Goal: Navigation & Orientation: Find specific page/section

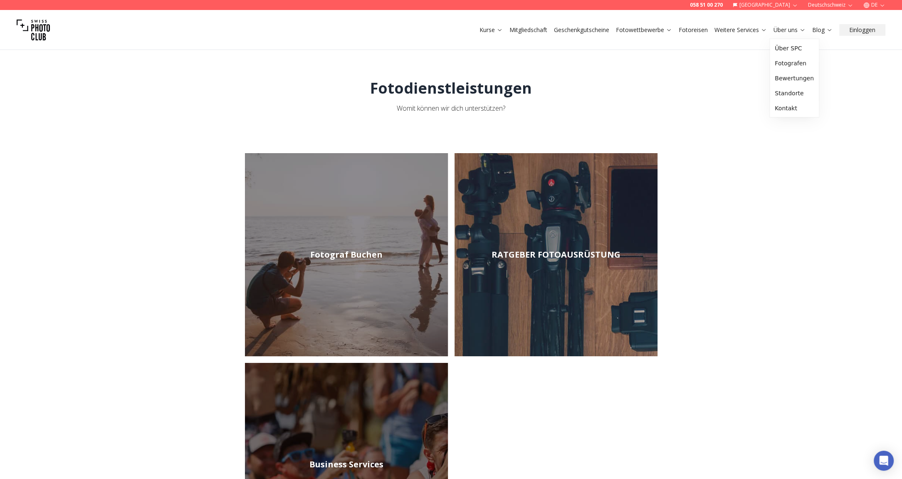
click at [777, 27] on link "Über uns" at bounding box center [790, 30] width 32 height 8
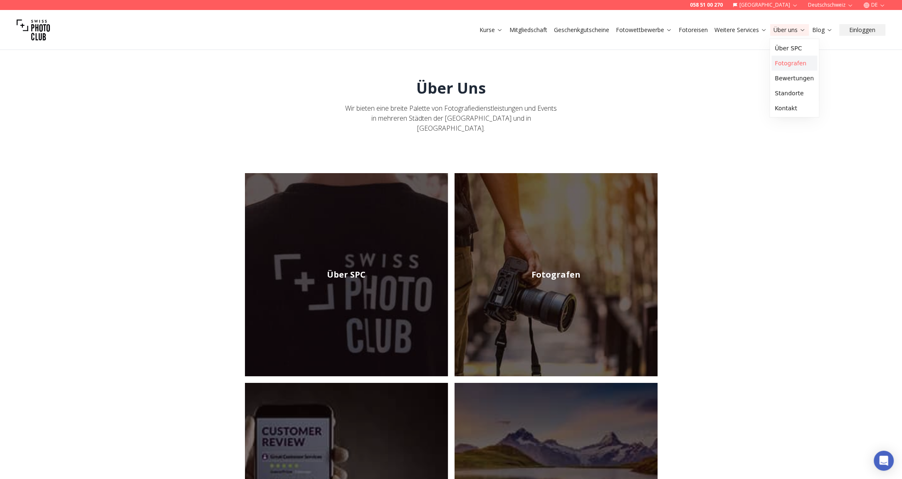
click at [799, 64] on link "Fotografen" at bounding box center [795, 63] width 46 height 15
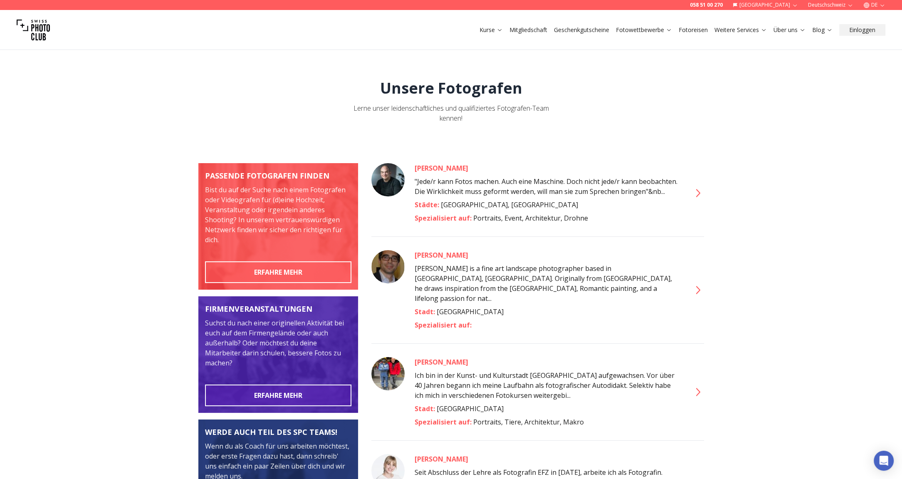
click at [785, 31] on link "Über uns" at bounding box center [790, 30] width 32 height 8
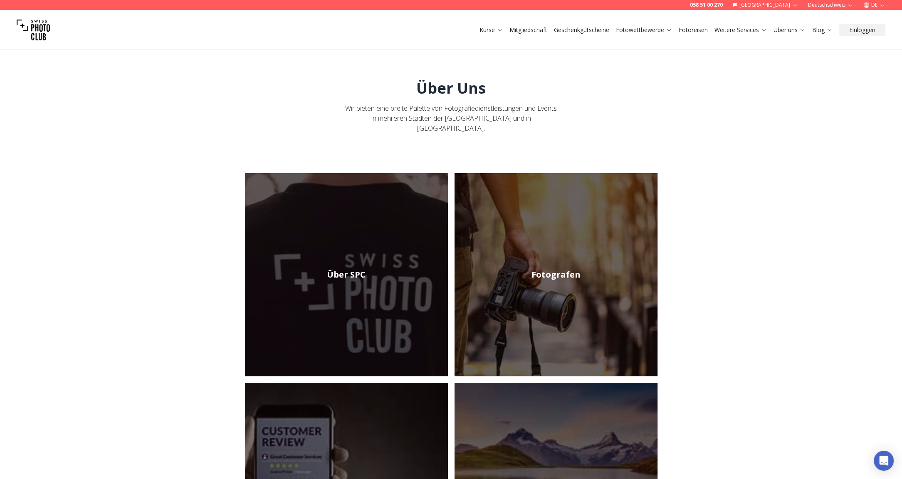
scroll to position [83, 0]
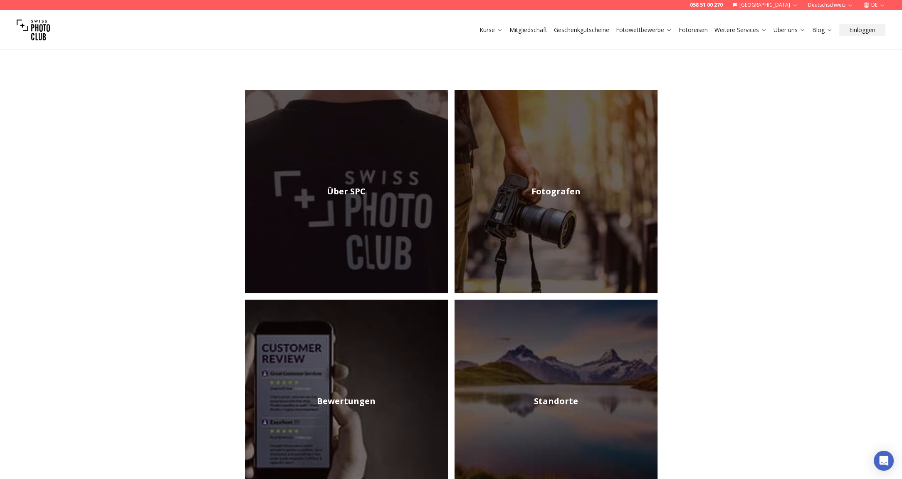
click at [265, 161] on img at bounding box center [346, 191] width 203 height 203
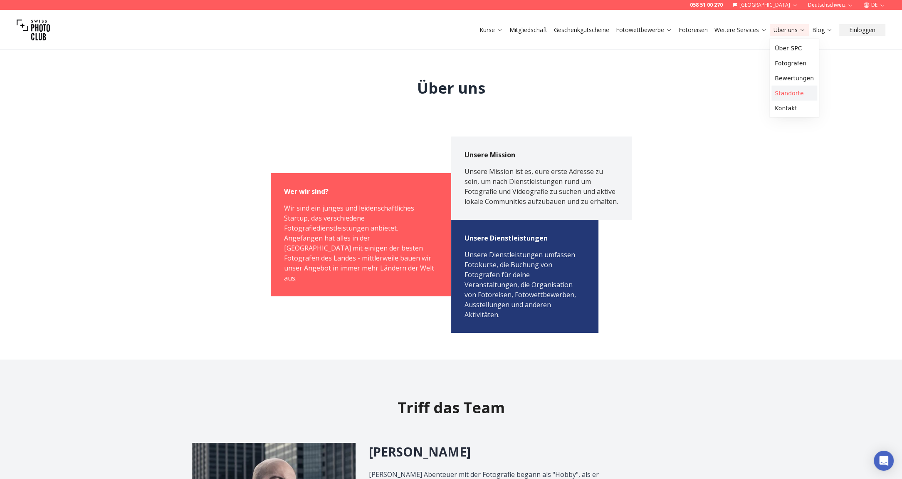
click at [789, 97] on link "Standorte" at bounding box center [795, 93] width 46 height 15
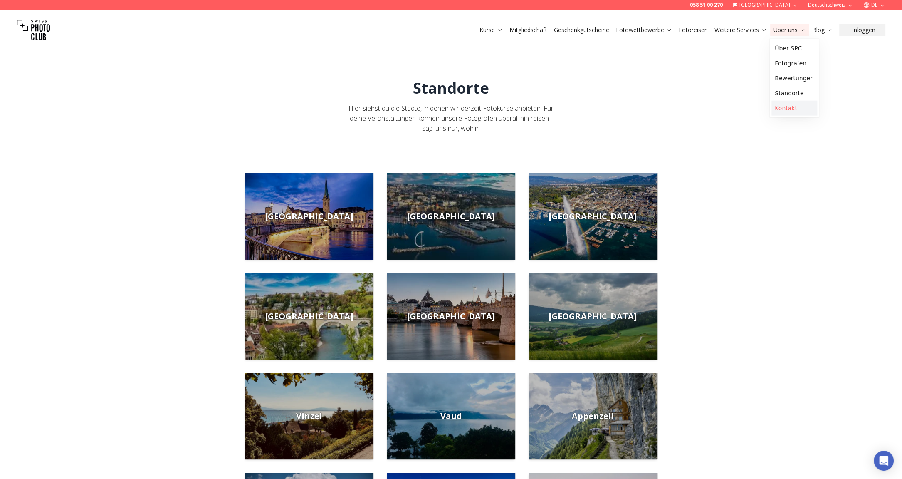
click at [777, 106] on link "Kontakt" at bounding box center [795, 108] width 46 height 15
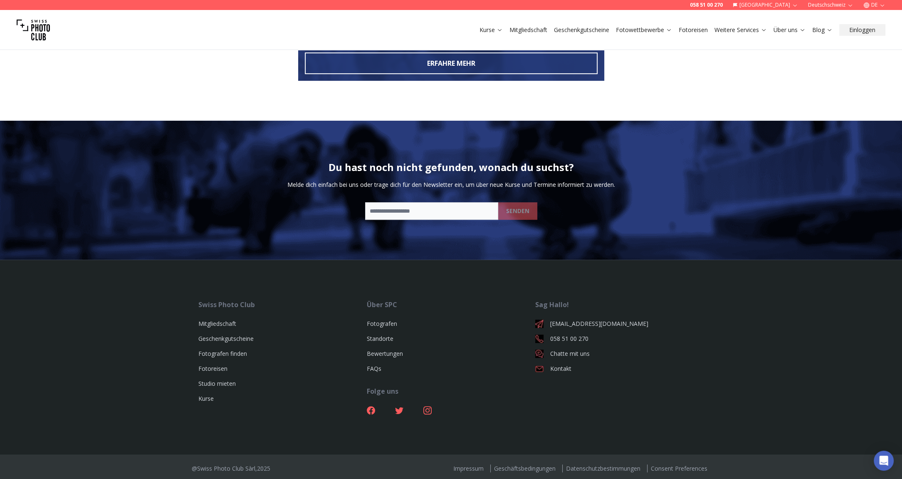
scroll to position [646, 0]
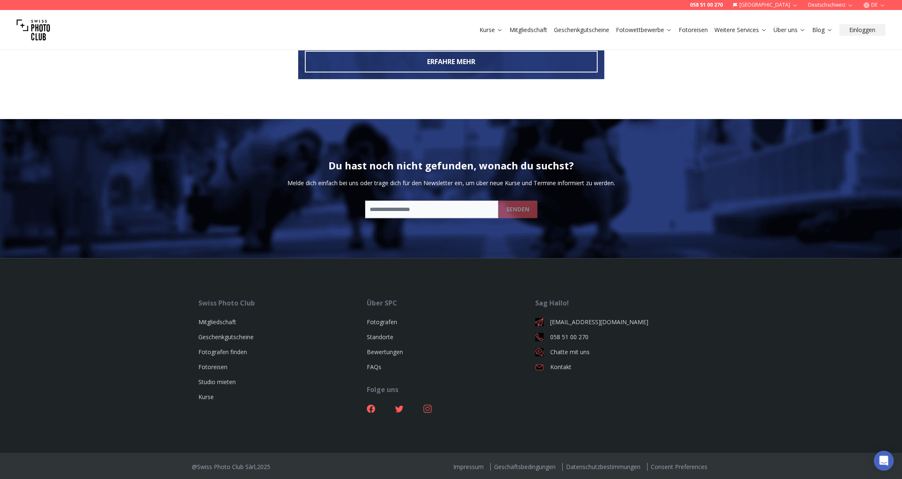
click at [431, 406] on icon at bounding box center [427, 408] width 8 height 8
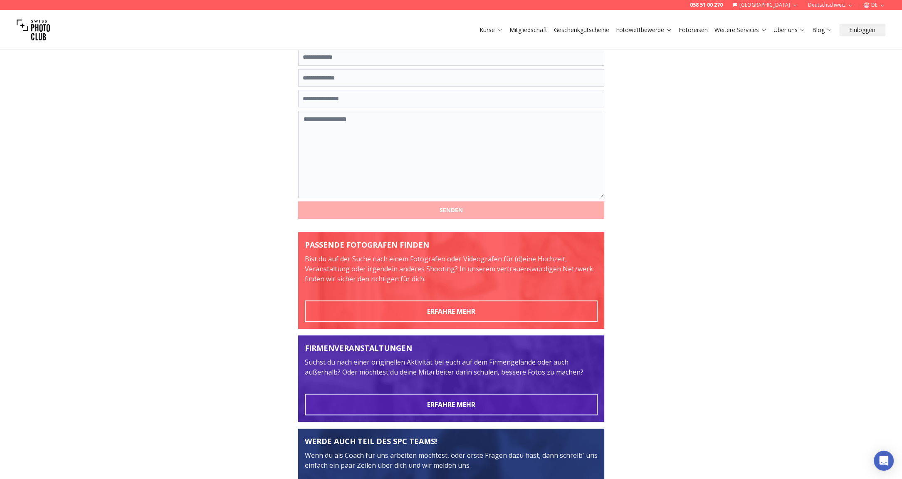
scroll to position [105, 0]
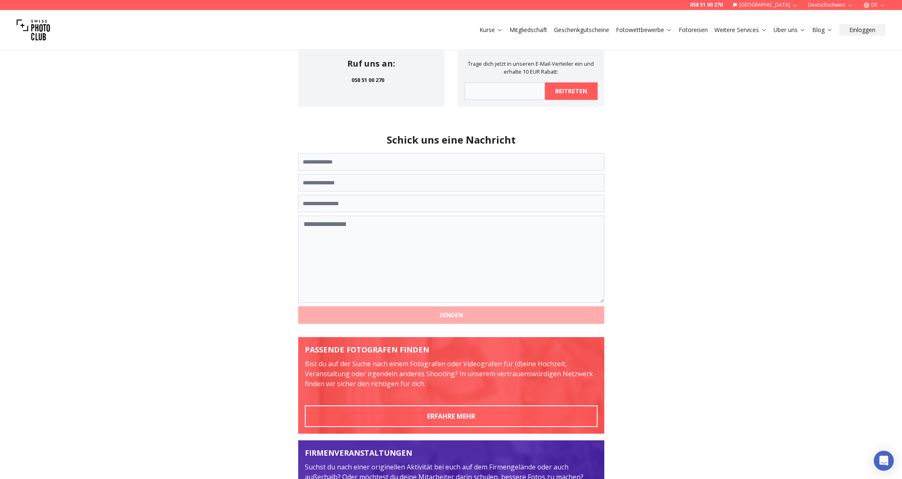
click at [519, 32] on link "Mitgliedschaft" at bounding box center [529, 30] width 38 height 8
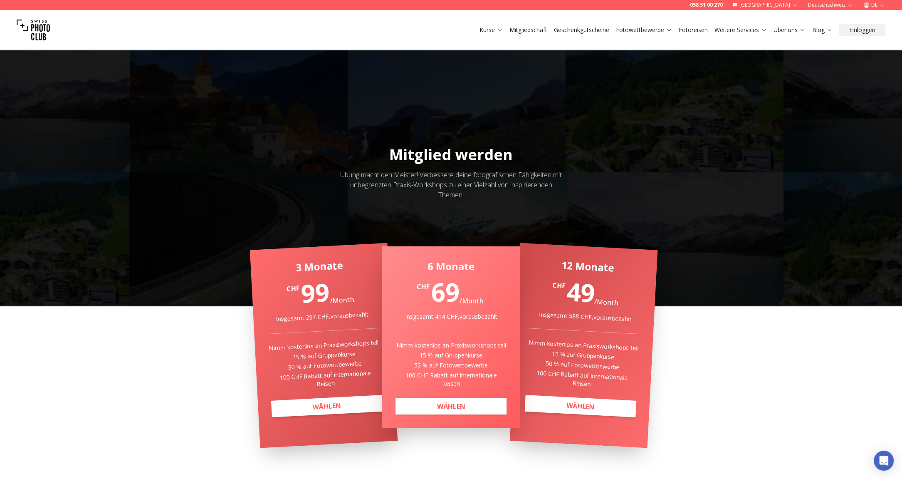
click at [480, 28] on link "Kurse" at bounding box center [491, 30] width 23 height 8
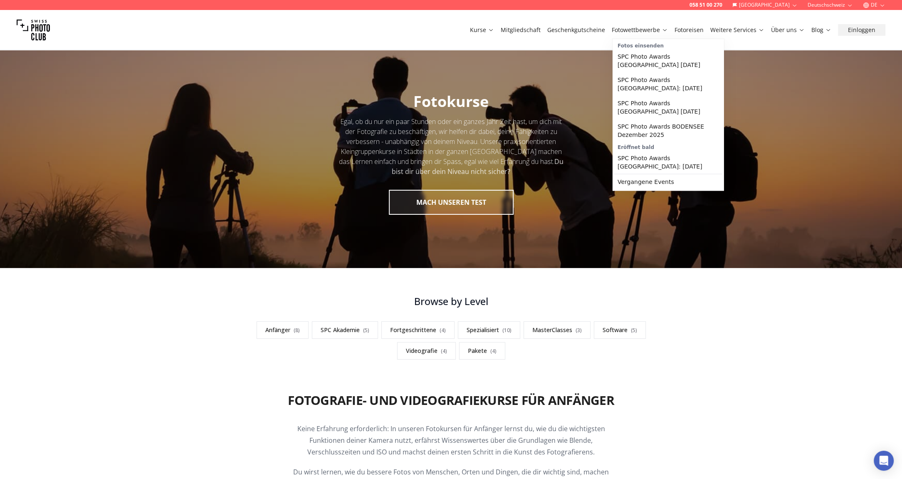
click at [639, 28] on link "Fotowettbewerbe" at bounding box center [640, 30] width 56 height 8
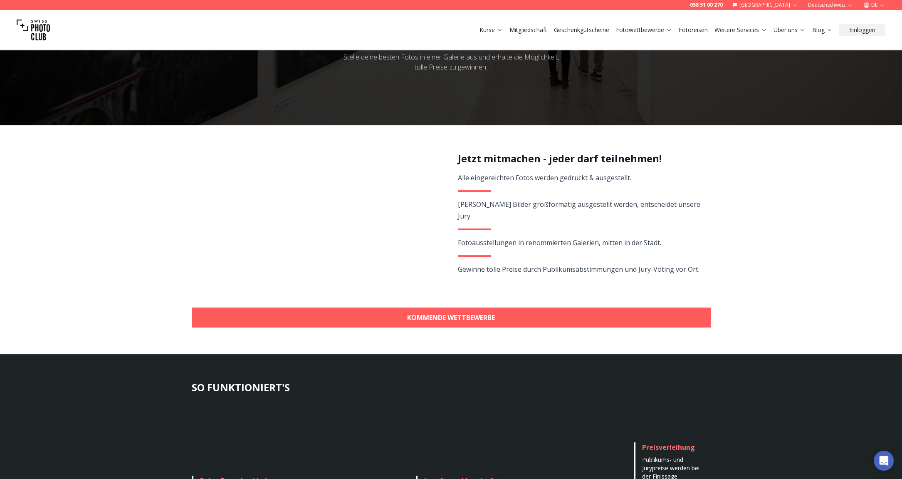
scroll to position [83, 0]
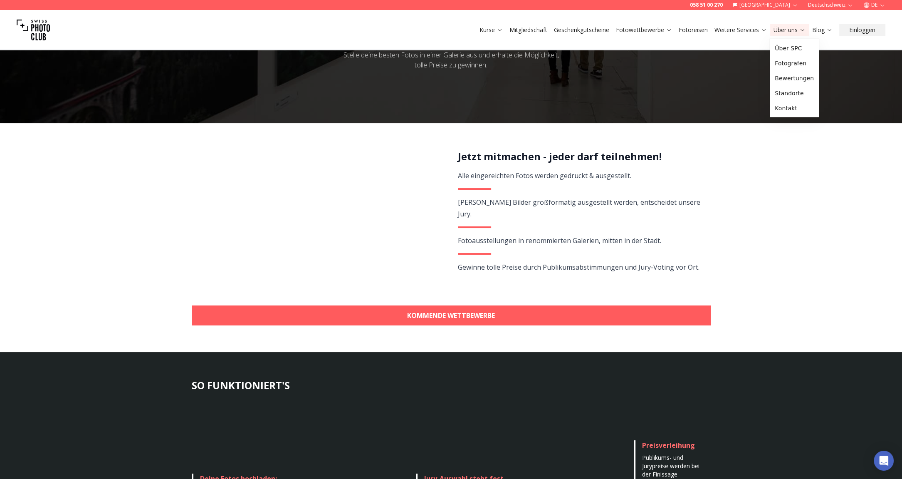
click at [783, 30] on link "Über uns" at bounding box center [790, 30] width 32 height 8
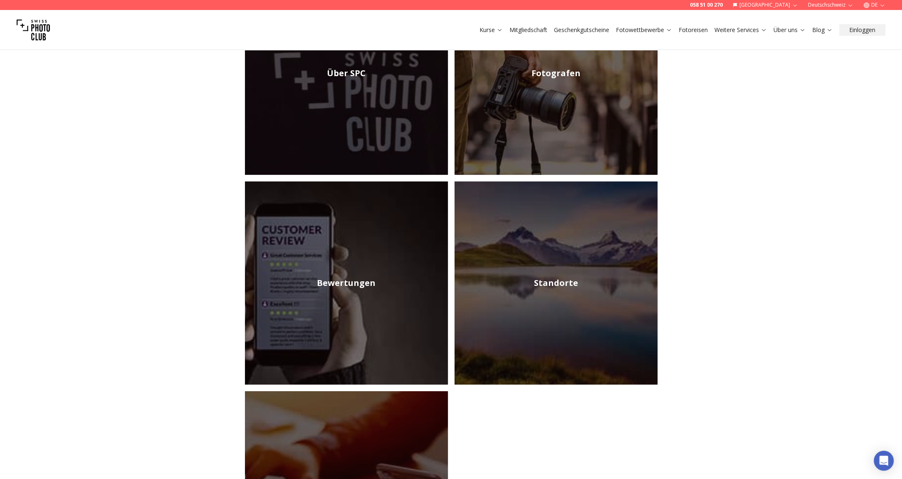
scroll to position [208, 0]
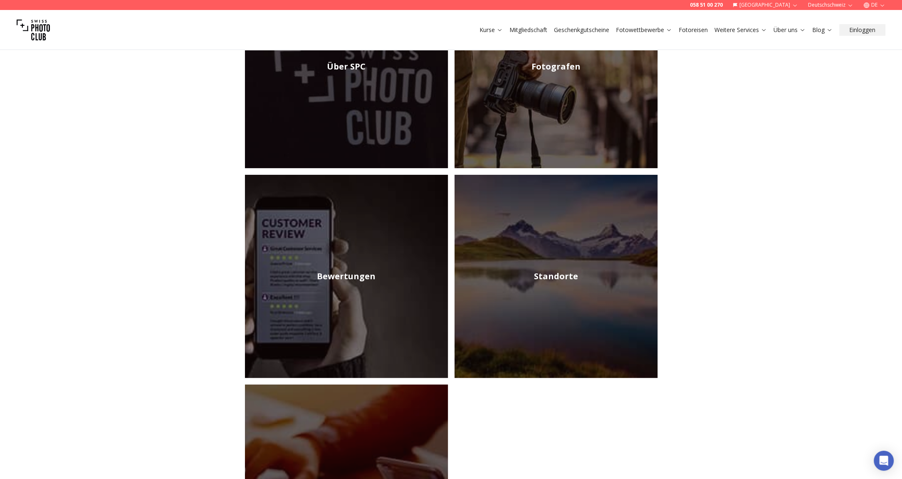
click at [572, 124] on img at bounding box center [556, 66] width 203 height 203
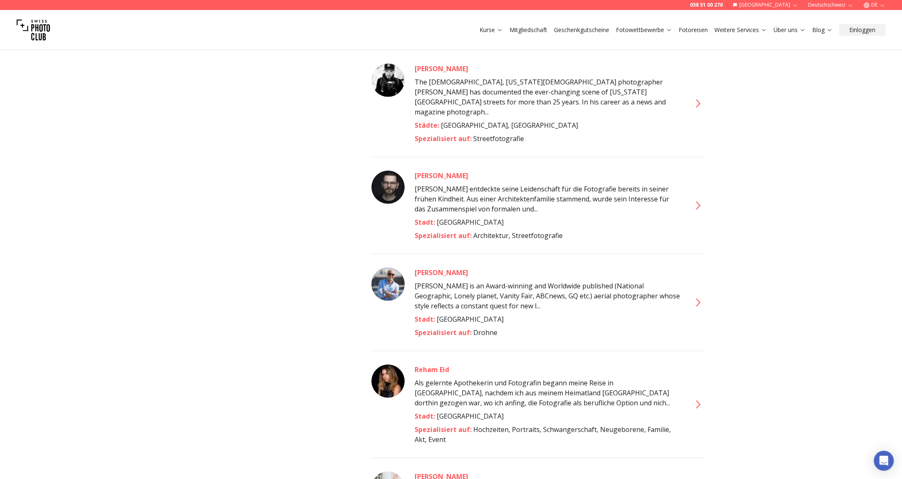
scroll to position [3161, 0]
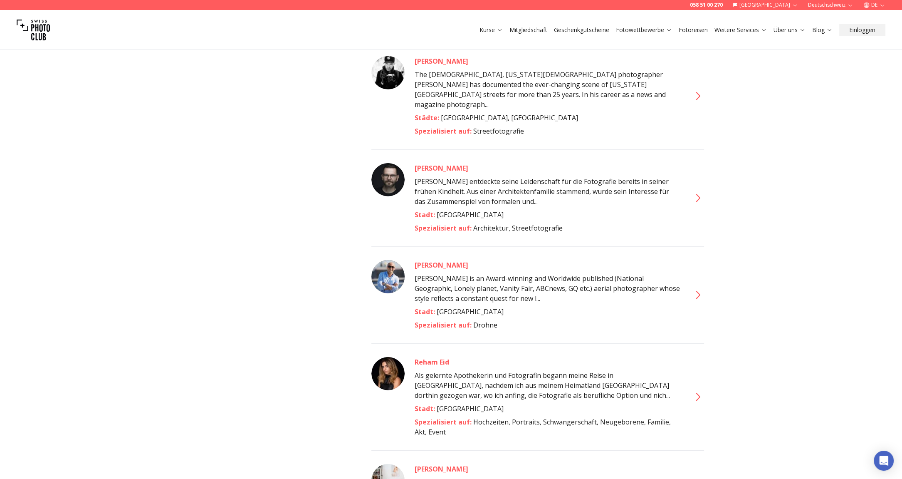
click at [472, 32] on div "Kurse Mitgliedschaft Geschenkgutscheine Fotowettbewerbe Fotoreisen Weitere Serv…" at bounding box center [451, 30] width 902 height 40
click at [492, 32] on link "Kurse" at bounding box center [491, 30] width 23 height 8
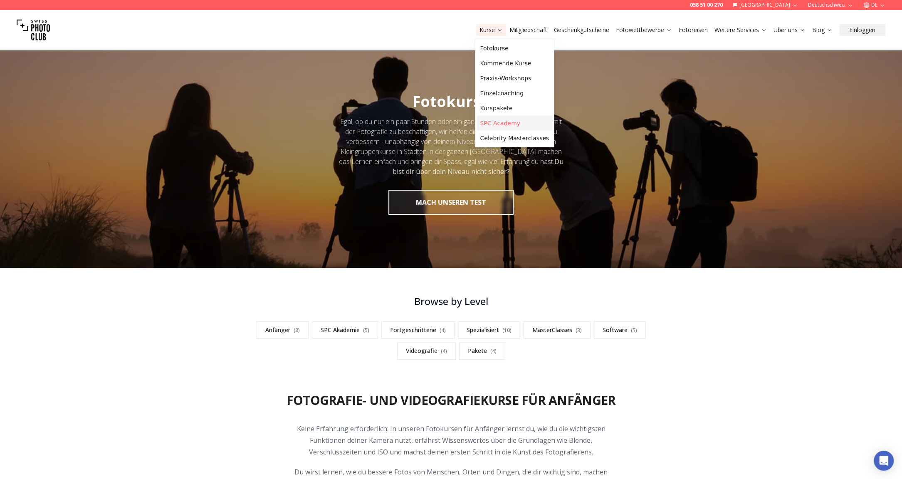
click at [501, 126] on link "SPC Academy" at bounding box center [515, 123] width 76 height 15
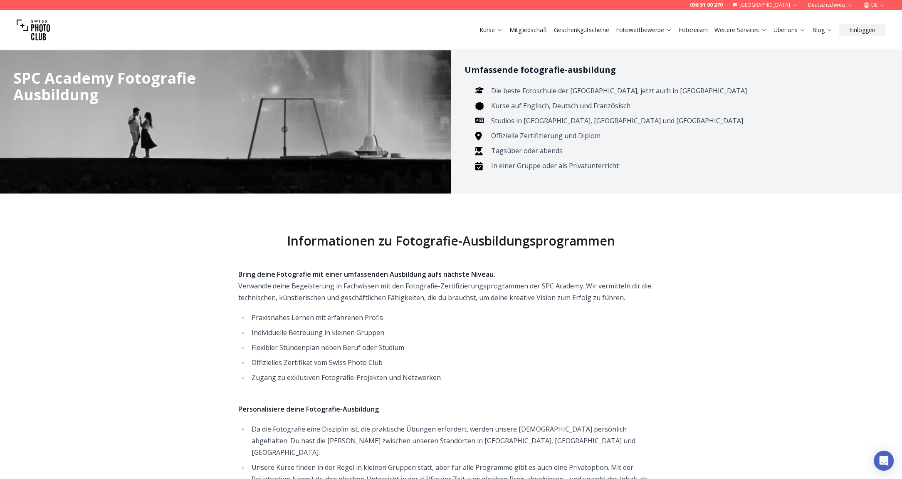
click at [478, 27] on button "Kurse" at bounding box center [491, 30] width 30 height 12
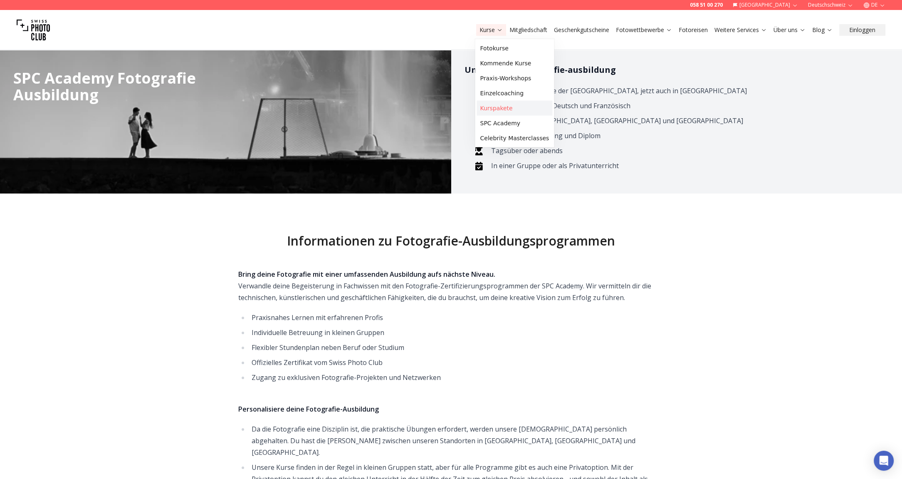
click at [488, 107] on link "Kurspakete" at bounding box center [515, 108] width 76 height 15
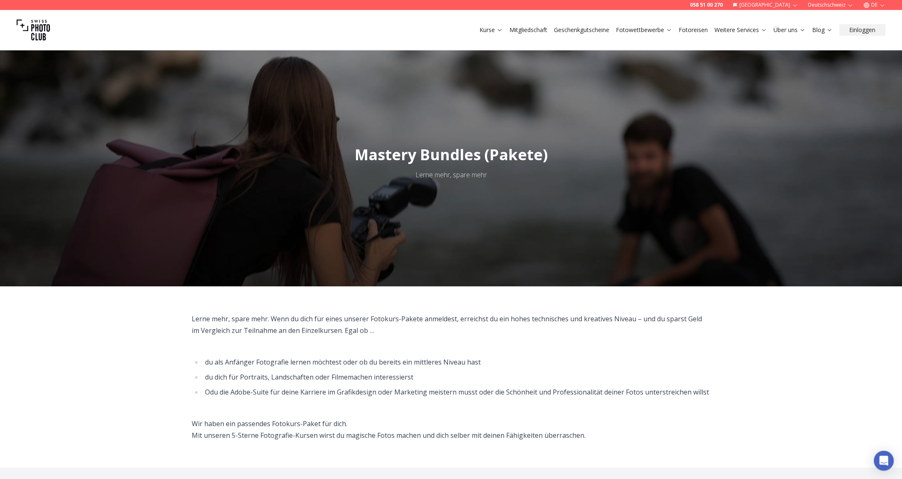
click at [27, 31] on img at bounding box center [33, 29] width 33 height 33
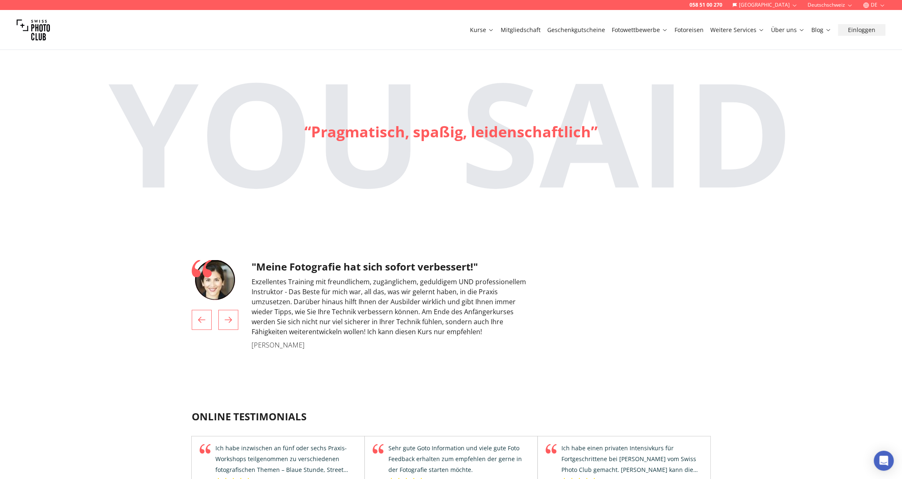
scroll to position [2329, 0]
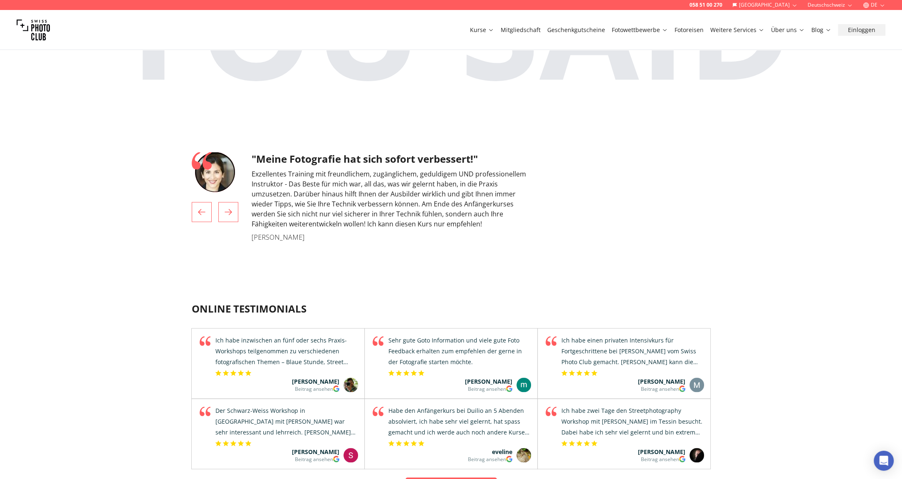
click at [232, 207] on icon "1 / 4" at bounding box center [228, 212] width 10 height 10
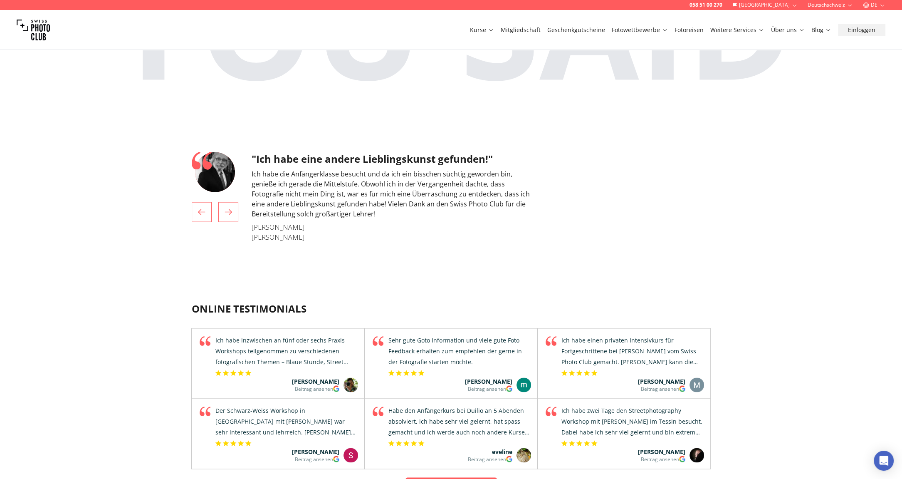
click at [232, 207] on icon "2 / 4" at bounding box center [228, 212] width 10 height 10
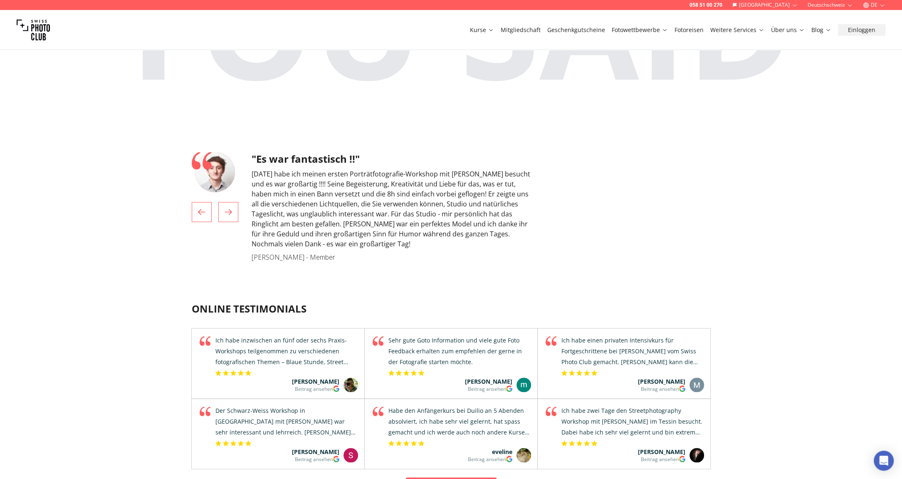
click at [232, 207] on icon "3 / 4" at bounding box center [228, 212] width 10 height 10
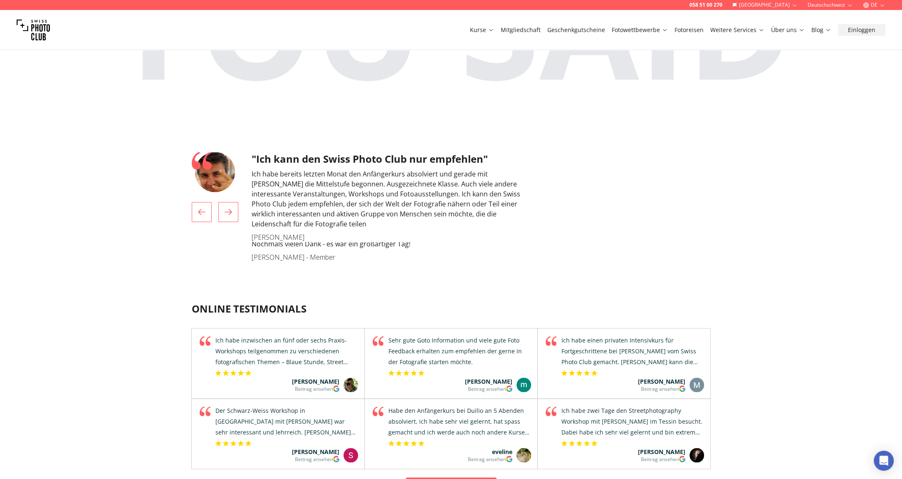
click at [232, 207] on icon "4 / 4" at bounding box center [228, 212] width 10 height 10
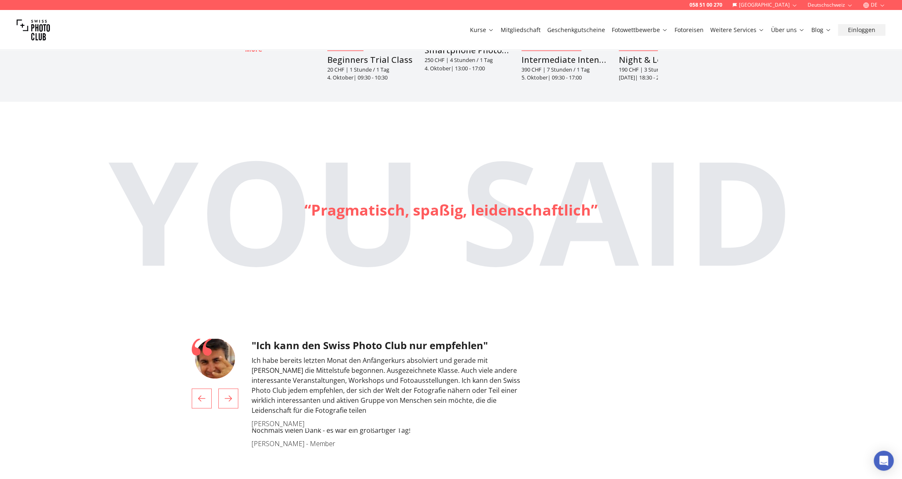
scroll to position [2080, 0]
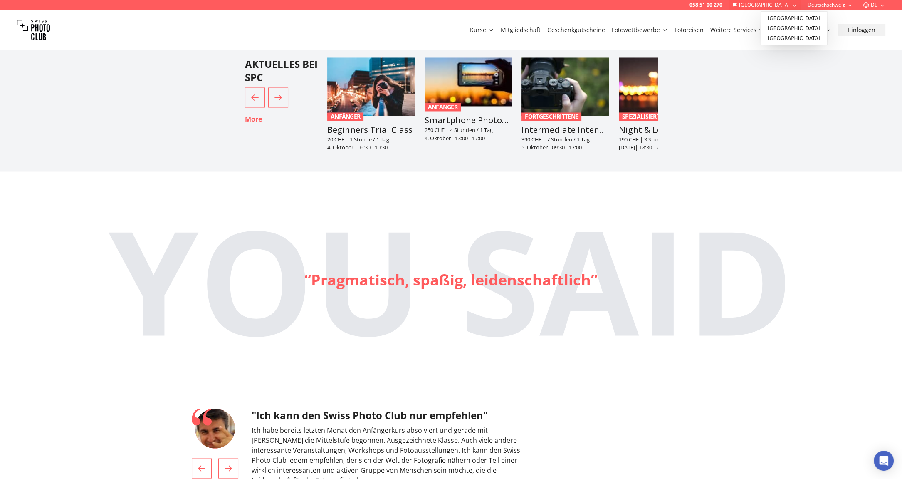
click at [790, 5] on button "[GEOGRAPHIC_DATA]" at bounding box center [765, 5] width 72 height 10
click at [785, 32] on link "[GEOGRAPHIC_DATA]" at bounding box center [794, 28] width 63 height 10
